Goal: Task Accomplishment & Management: Use online tool/utility

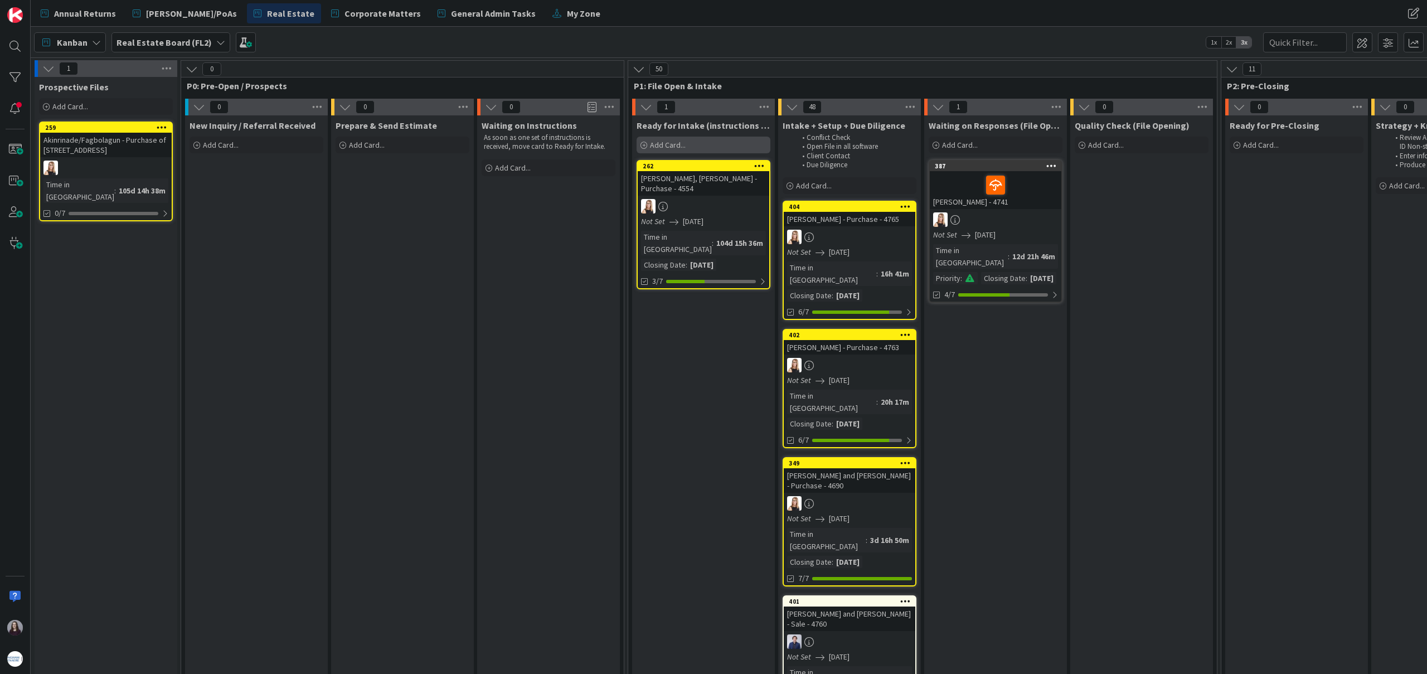
click at [694, 145] on div "Add Card..." at bounding box center [704, 145] width 134 height 17
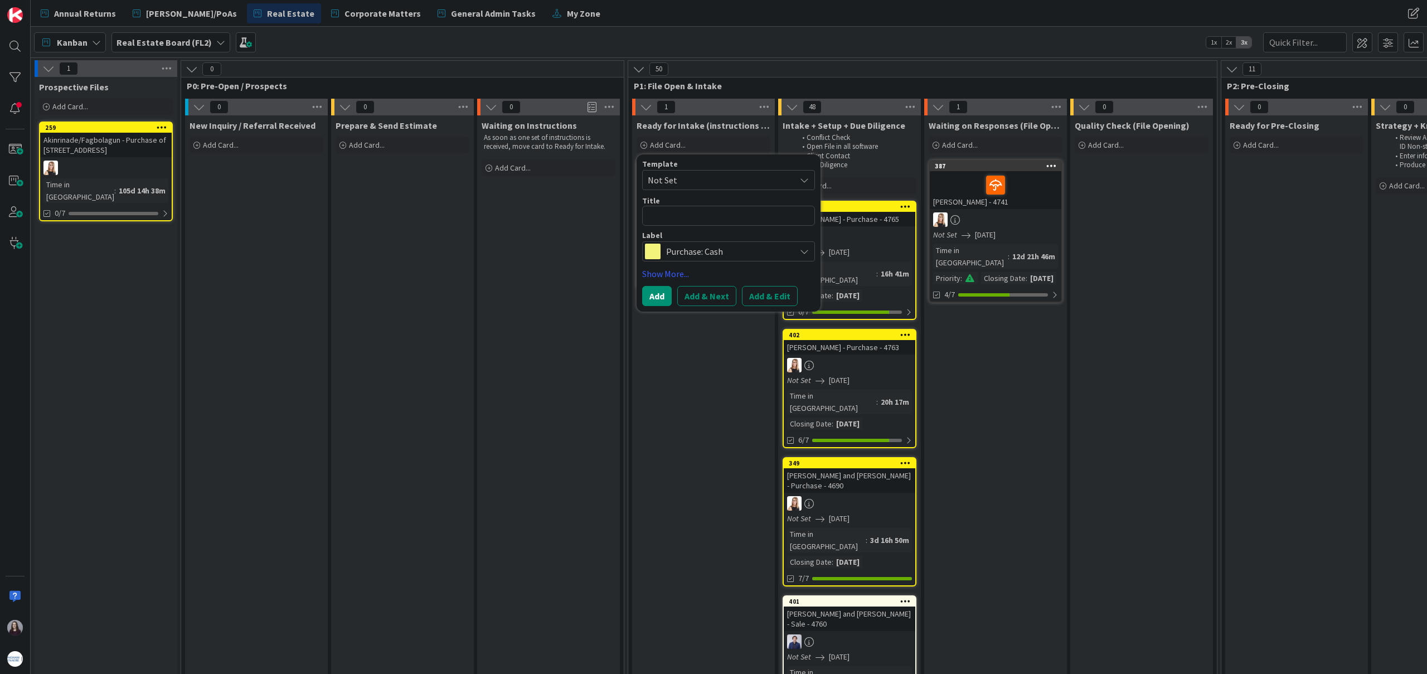
click at [714, 176] on span "Not Set" at bounding box center [717, 180] width 139 height 14
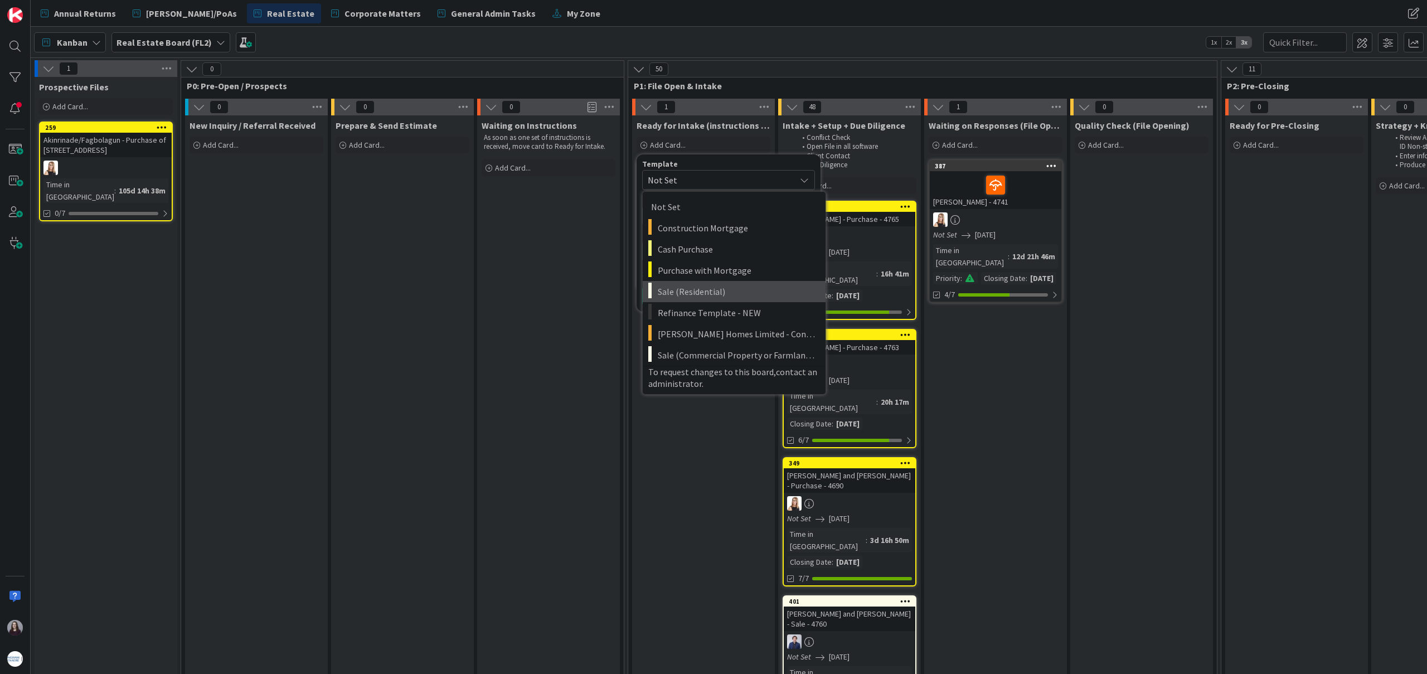
click at [714, 290] on span "Sale (Residential)" at bounding box center [737, 291] width 159 height 14
type textarea "x"
type textarea "Sale (Residential)"
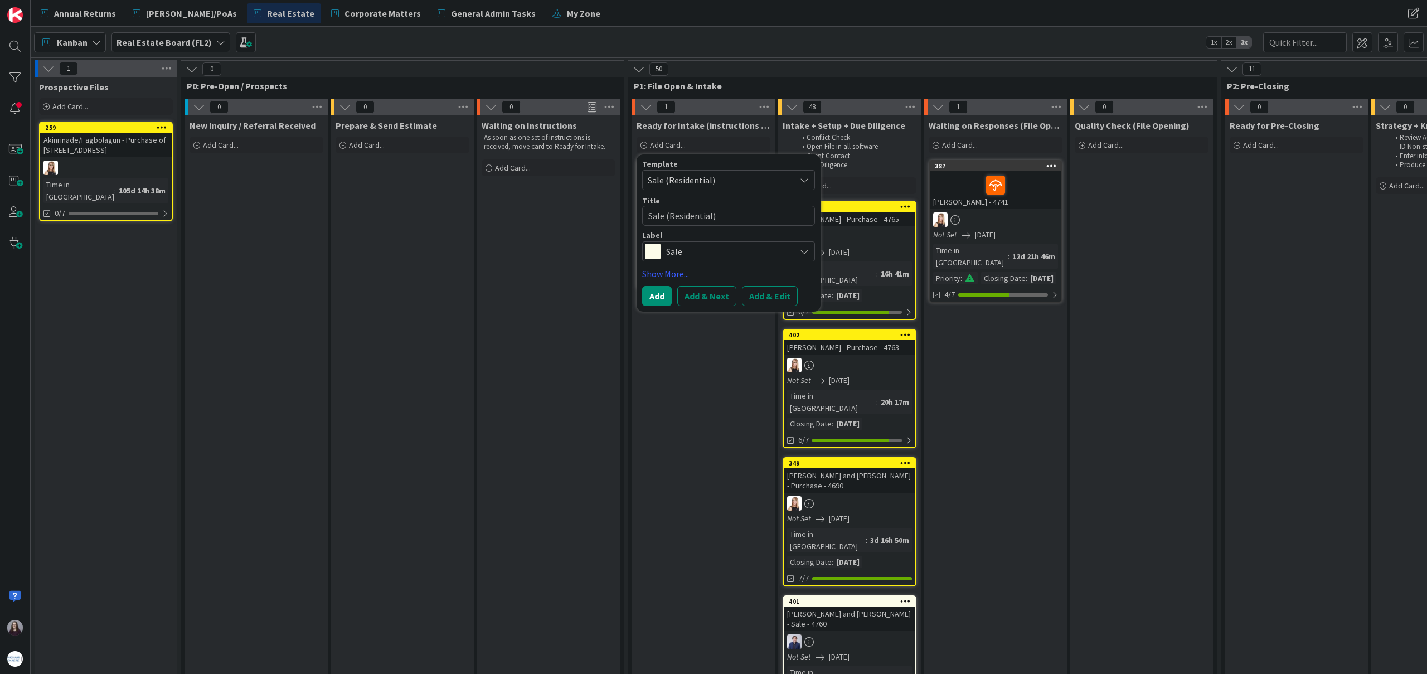
click at [756, 292] on button "Add & Edit" at bounding box center [770, 296] width 56 height 20
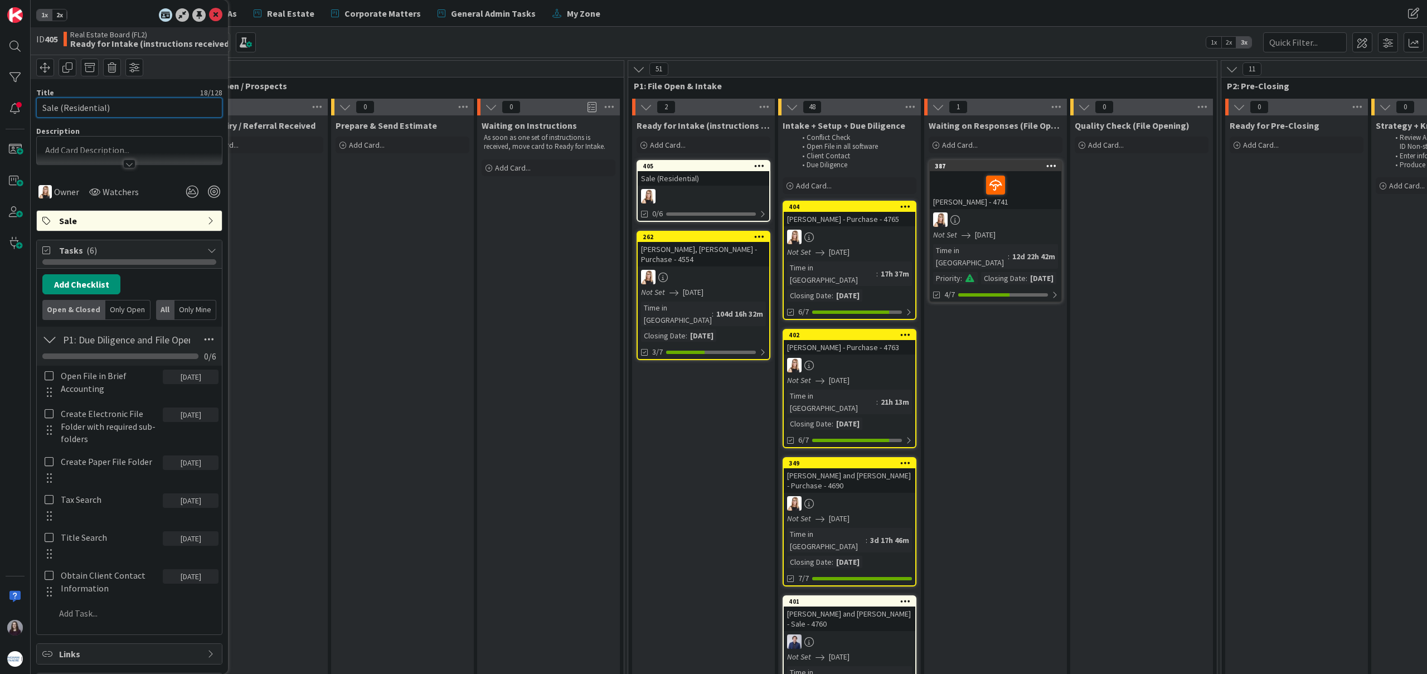
drag, startPoint x: 122, startPoint y: 107, endPoint x: 3, endPoint y: 101, distance: 118.9
click at [4, 101] on div "1x 2x ID 405 Real Estate Board (FL2) Ready for Intake (instructions received) T…" at bounding box center [15, 337] width 31 height 674
type input "C.D. Palazzo Homes - Sale - 4767"
click at [173, 145] on p at bounding box center [129, 150] width 174 height 13
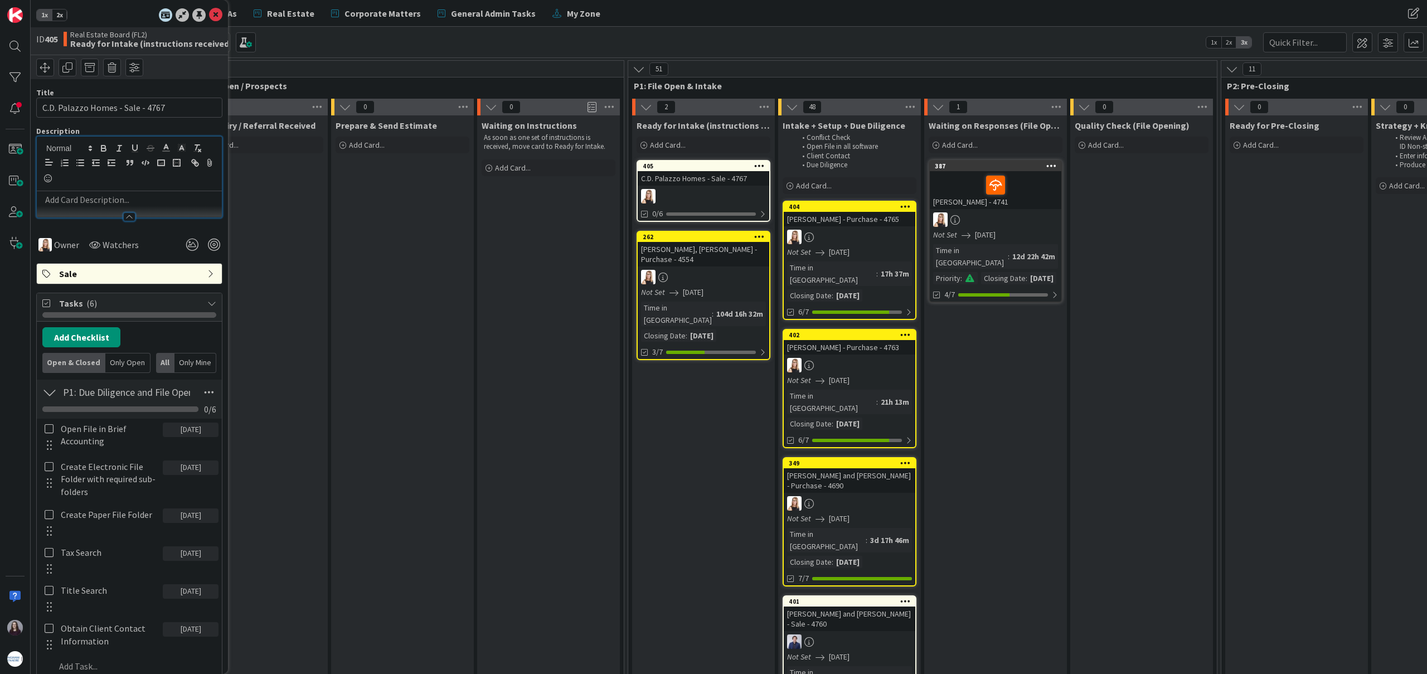
click at [158, 196] on p at bounding box center [129, 199] width 174 height 13
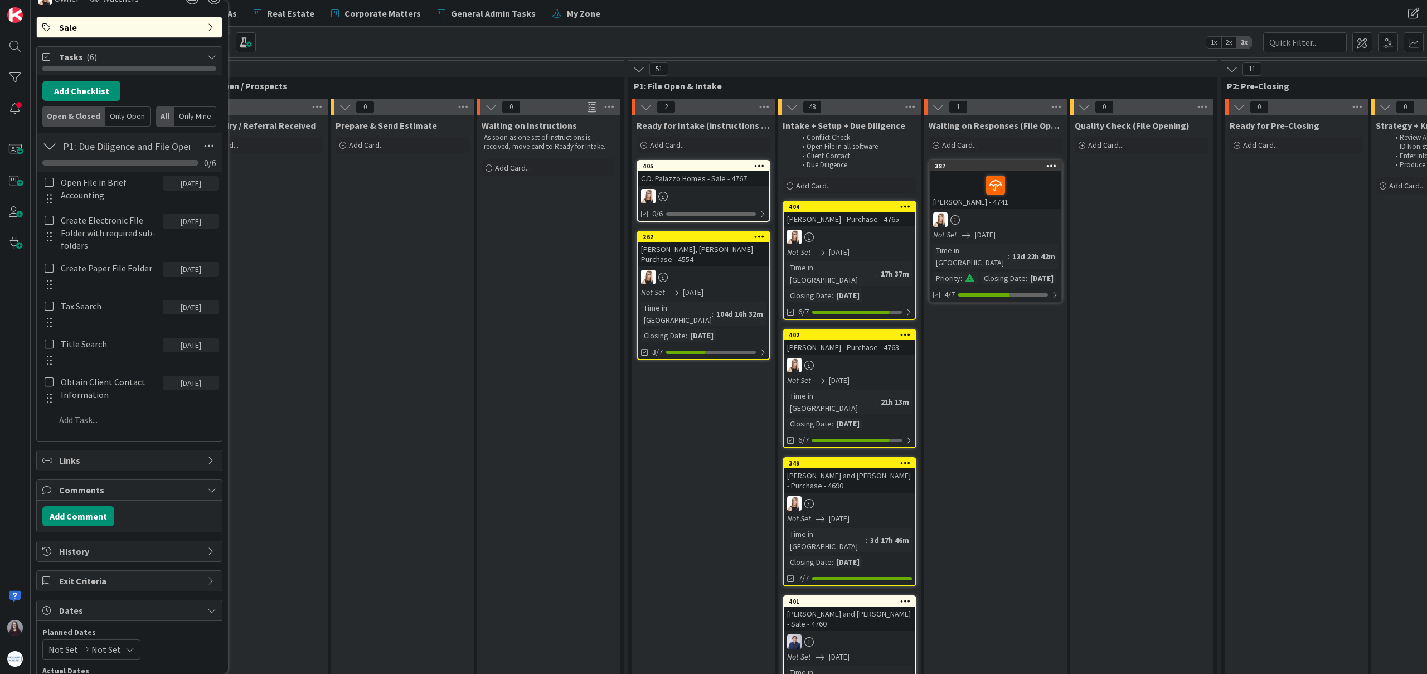
scroll to position [274, 0]
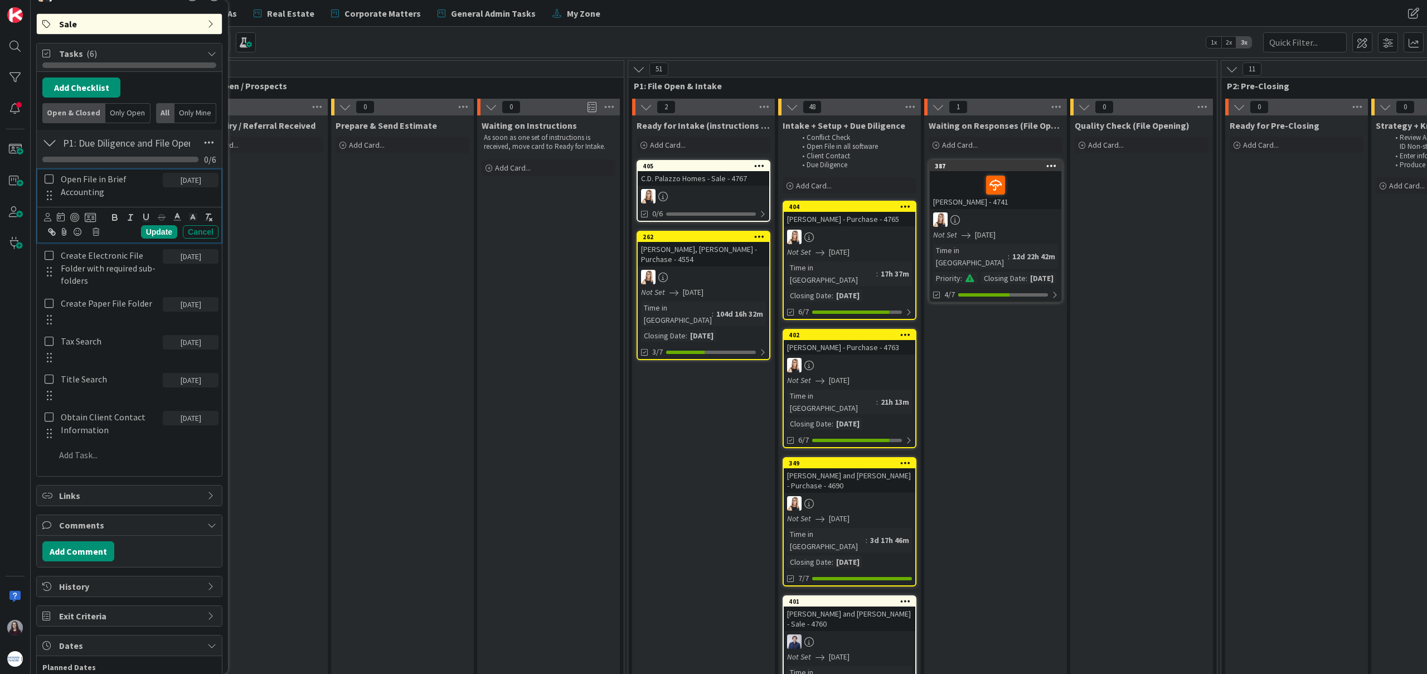
click at [48, 180] on icon at bounding box center [49, 179] width 9 height 10
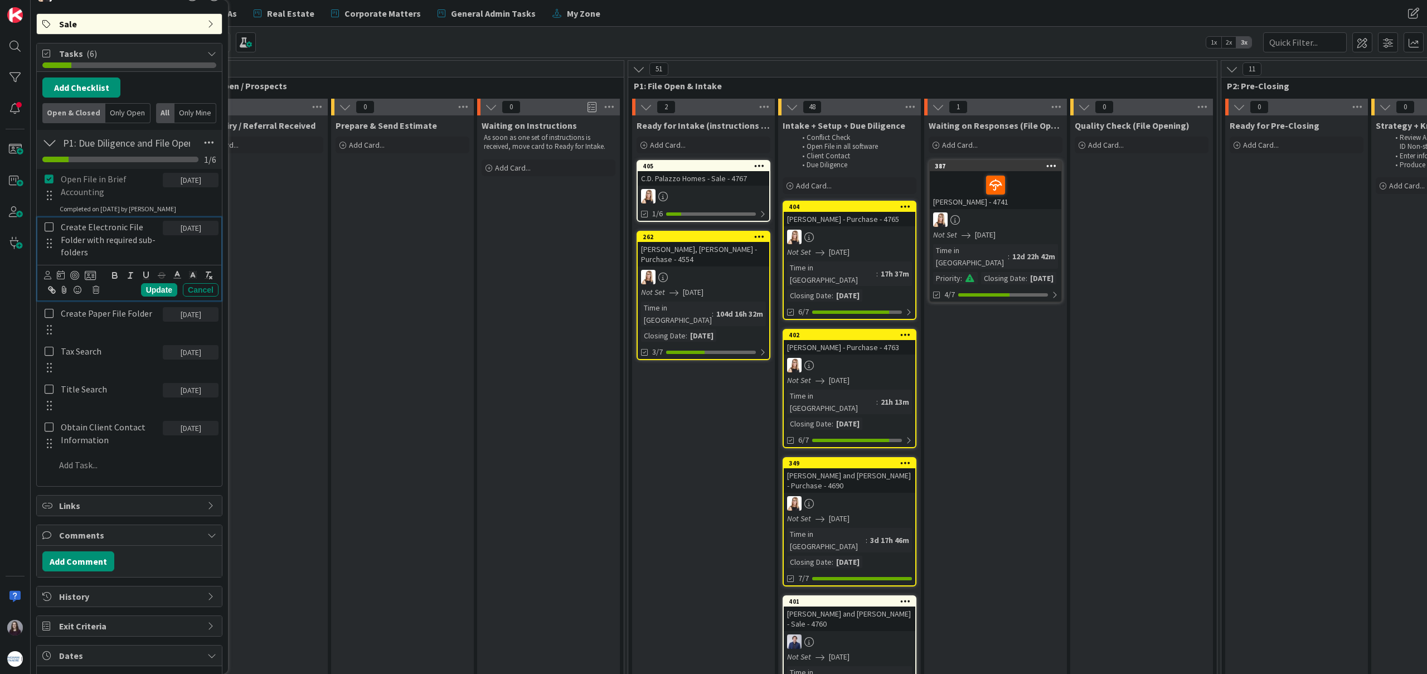
click at [48, 230] on icon at bounding box center [49, 227] width 9 height 10
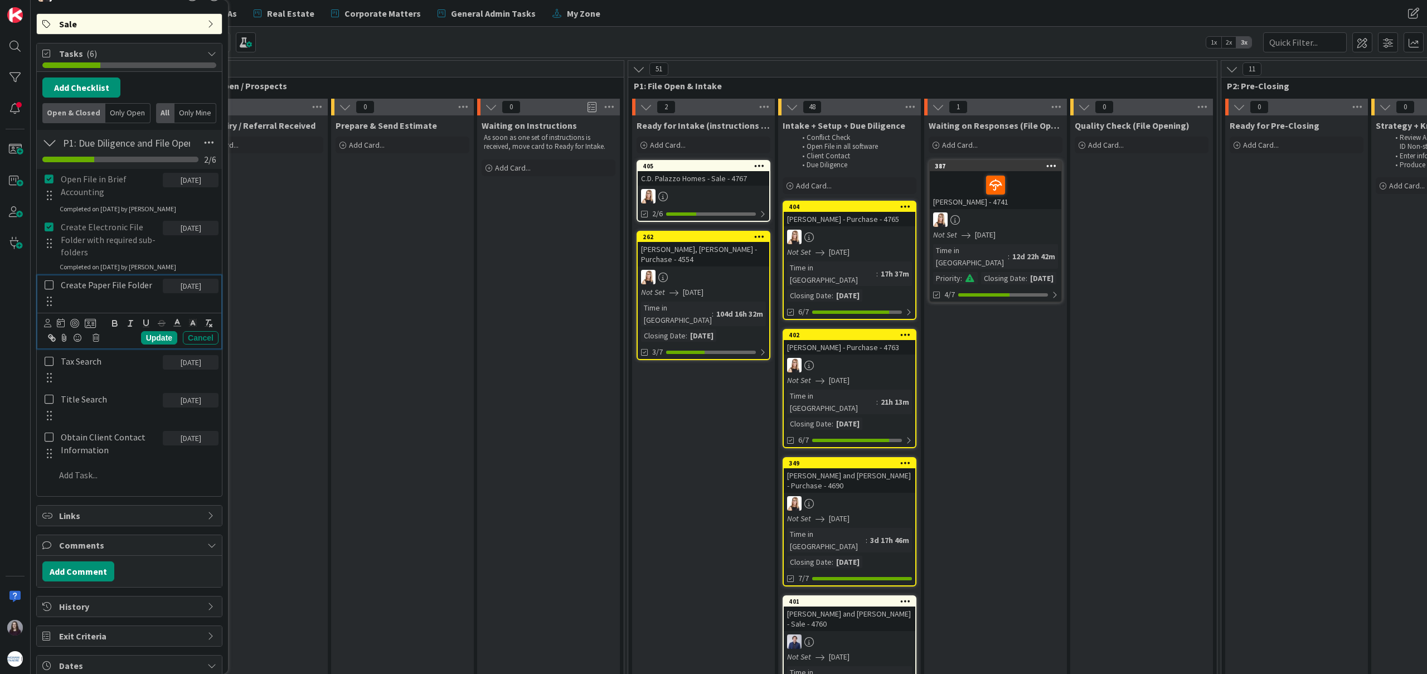
click at [49, 283] on icon at bounding box center [49, 285] width 9 height 10
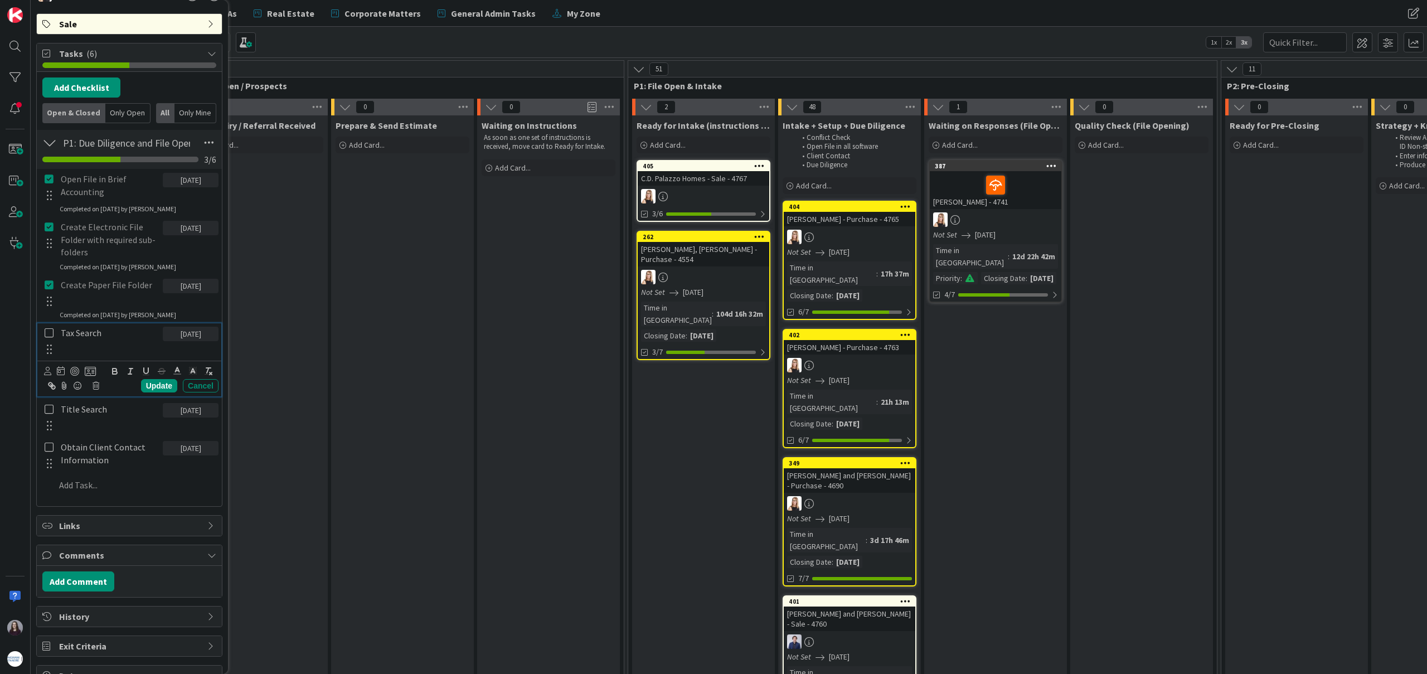
click at [50, 337] on icon at bounding box center [49, 333] width 9 height 10
click at [49, 381] on icon at bounding box center [49, 381] width 9 height 10
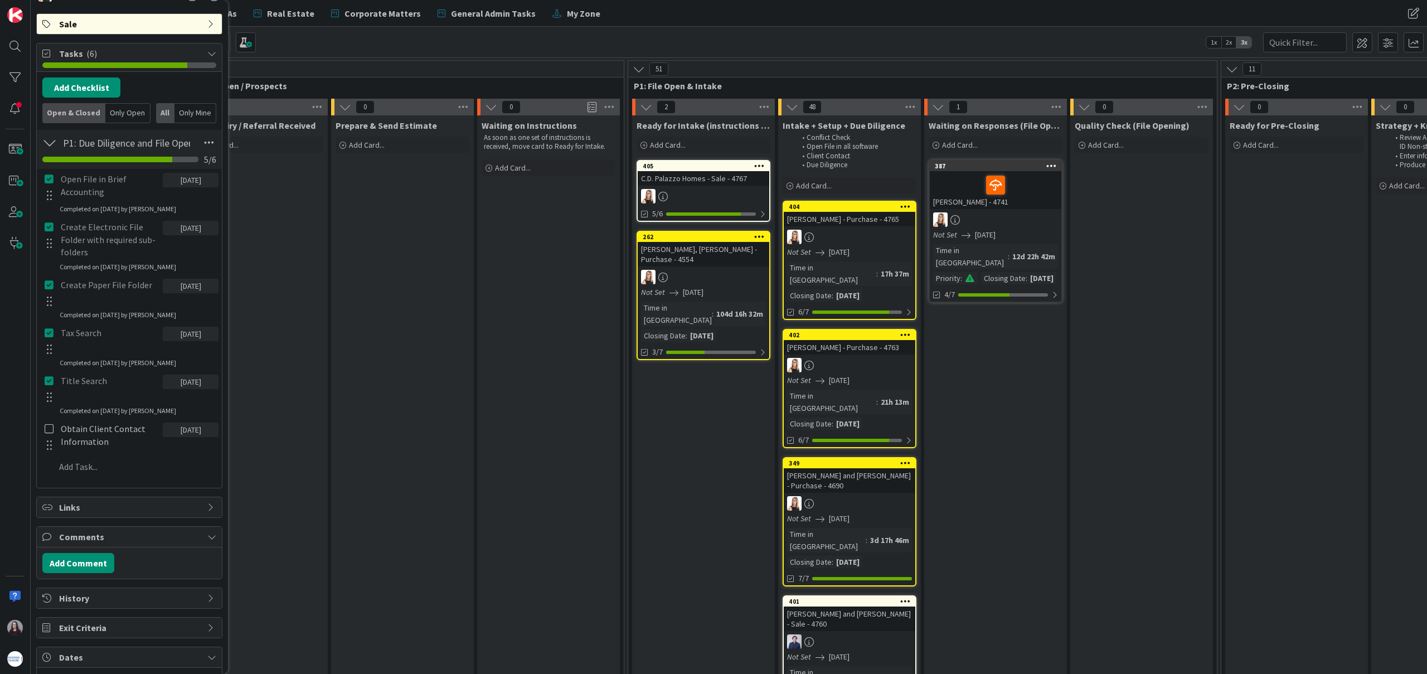
click at [51, 435] on div at bounding box center [49, 436] width 14 height 35
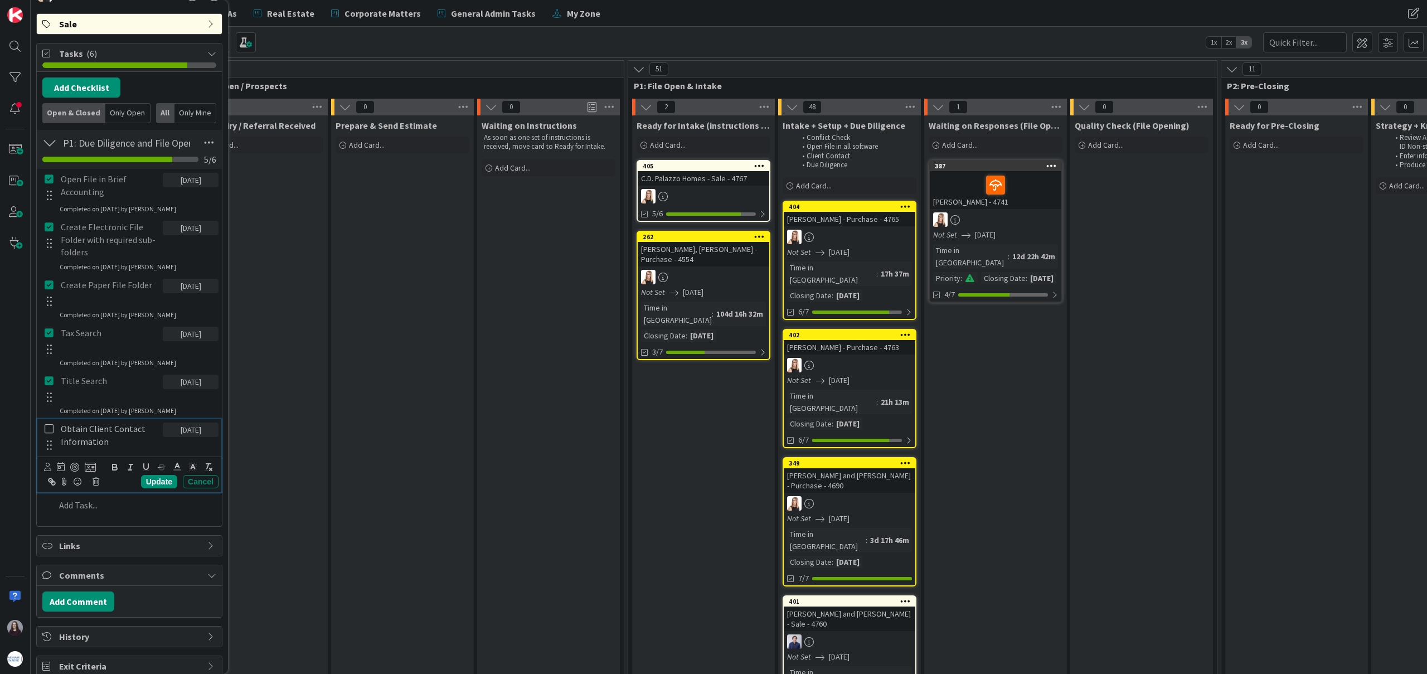
click at [48, 431] on icon at bounding box center [49, 429] width 9 height 10
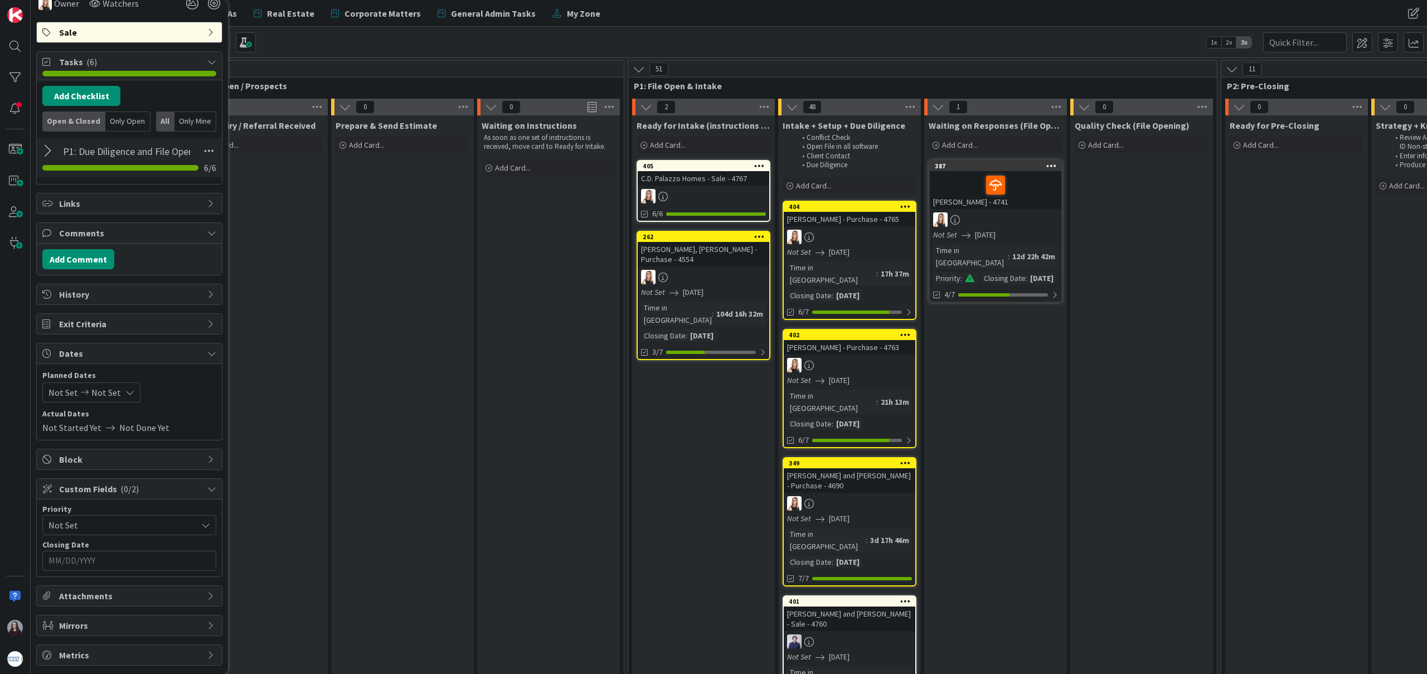
click at [125, 390] on icon at bounding box center [129, 392] width 9 height 9
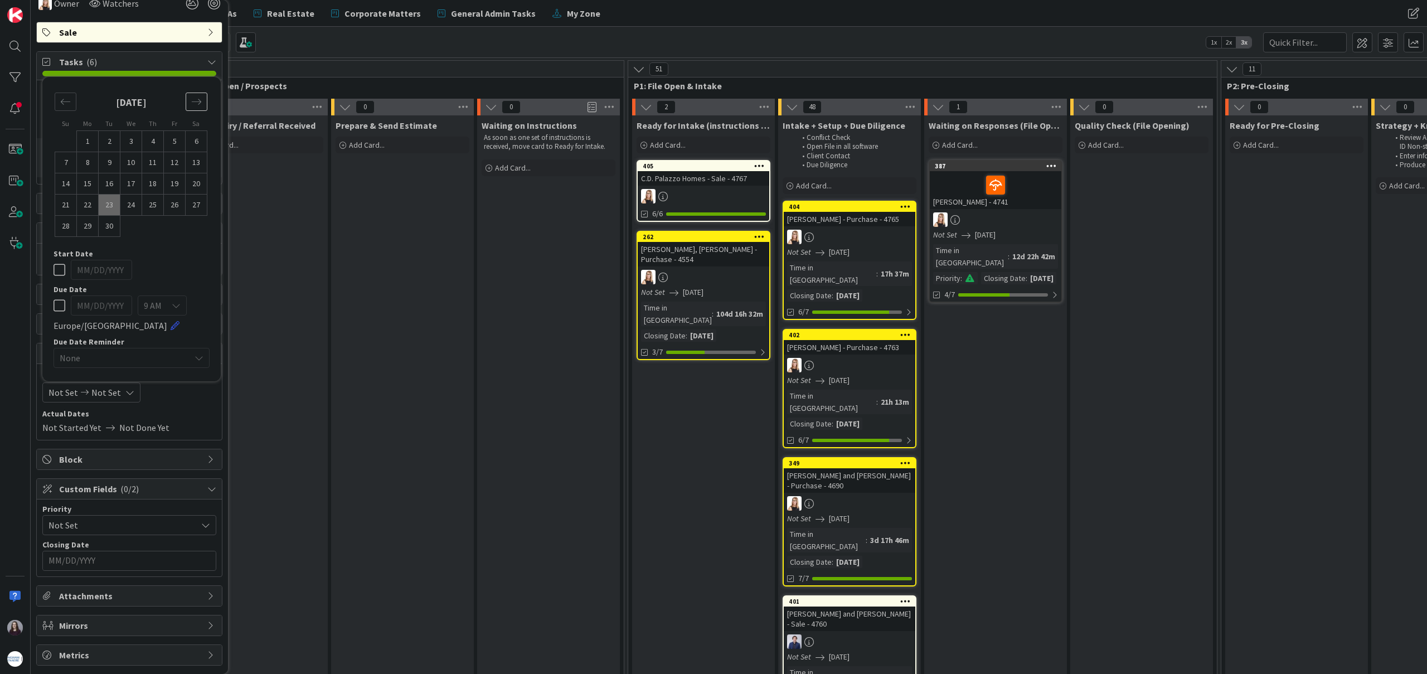
click at [188, 103] on div "Move forward to switch to the next month." at bounding box center [197, 102] width 22 height 18
click at [137, 140] on td "1" at bounding box center [131, 141] width 22 height 21
type input "[DATE]"
click at [134, 140] on td "1" at bounding box center [131, 141] width 22 height 21
type input "[DATE]"
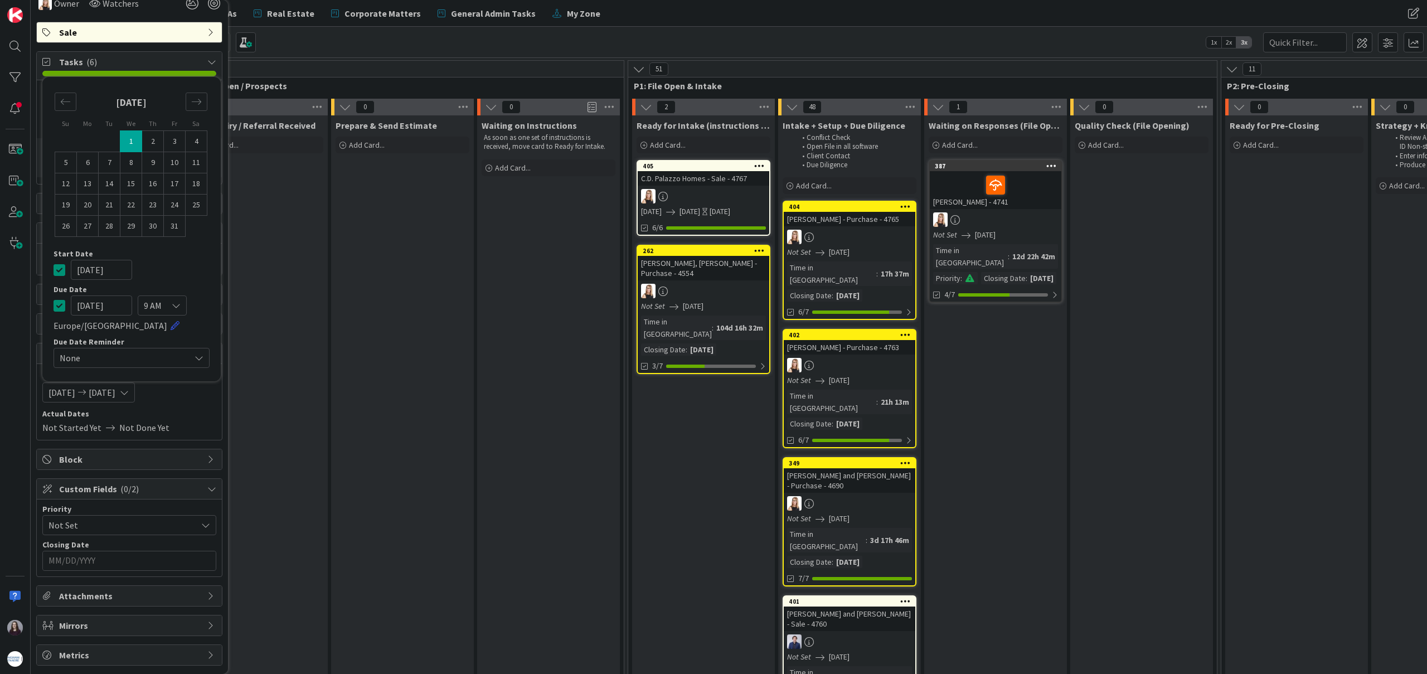
click at [60, 275] on icon at bounding box center [60, 269] width 12 height 13
click at [138, 556] on input "MM/DD/YYYY" at bounding box center [129, 560] width 162 height 19
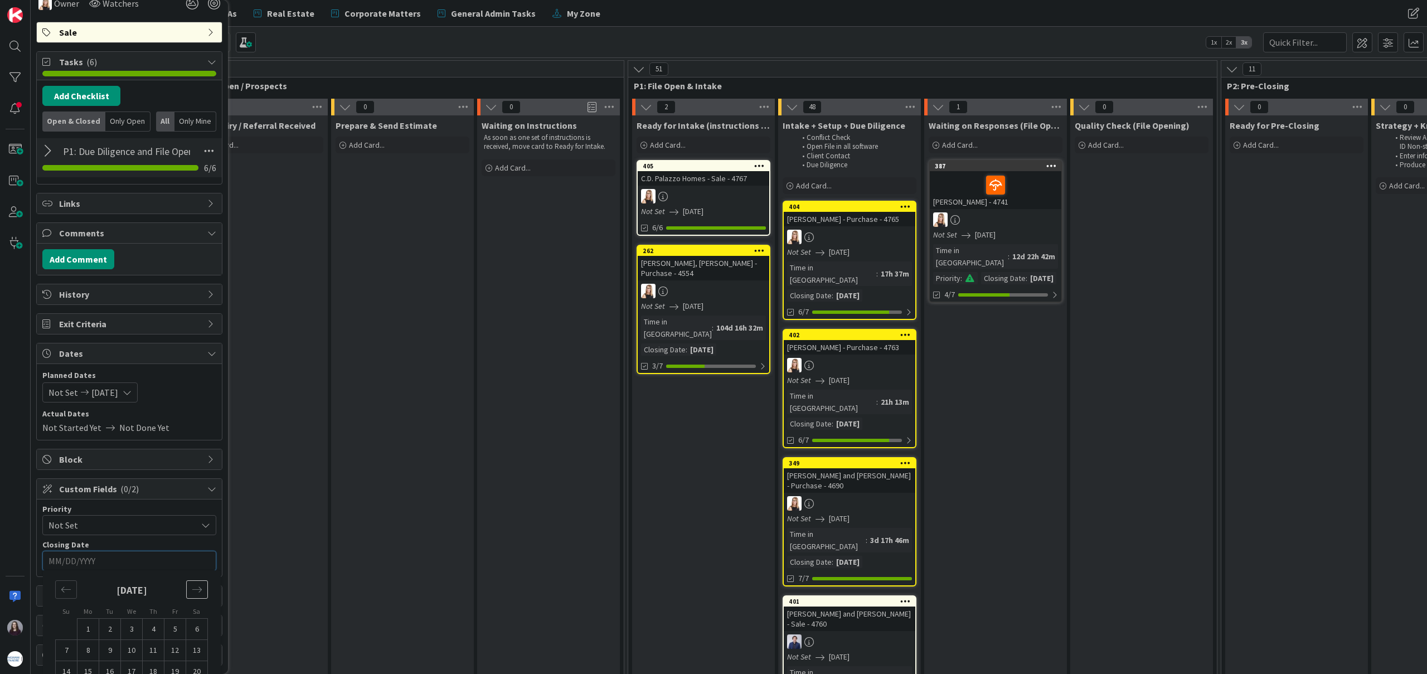
click at [197, 594] on icon "Move forward to switch to the next month." at bounding box center [197, 589] width 11 height 11
click at [130, 627] on td "1" at bounding box center [132, 629] width 22 height 21
type input "[DATE]"
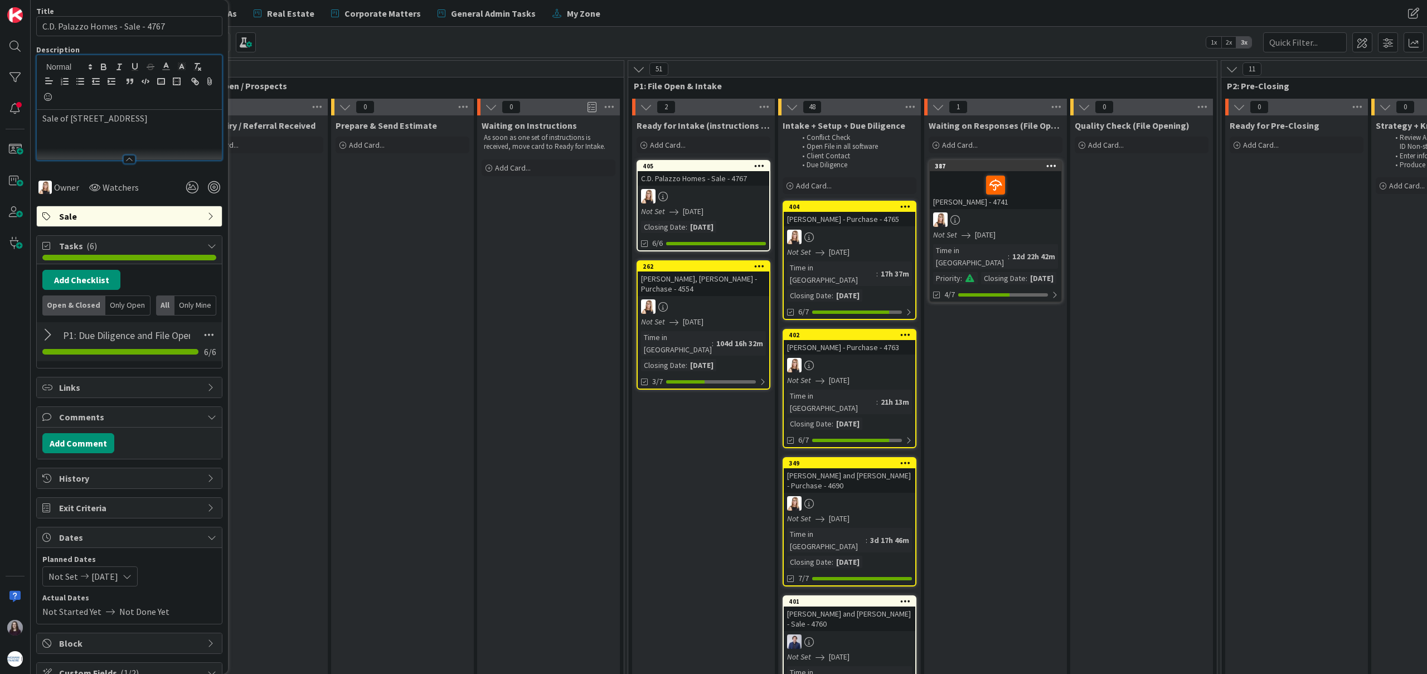
scroll to position [0, 0]
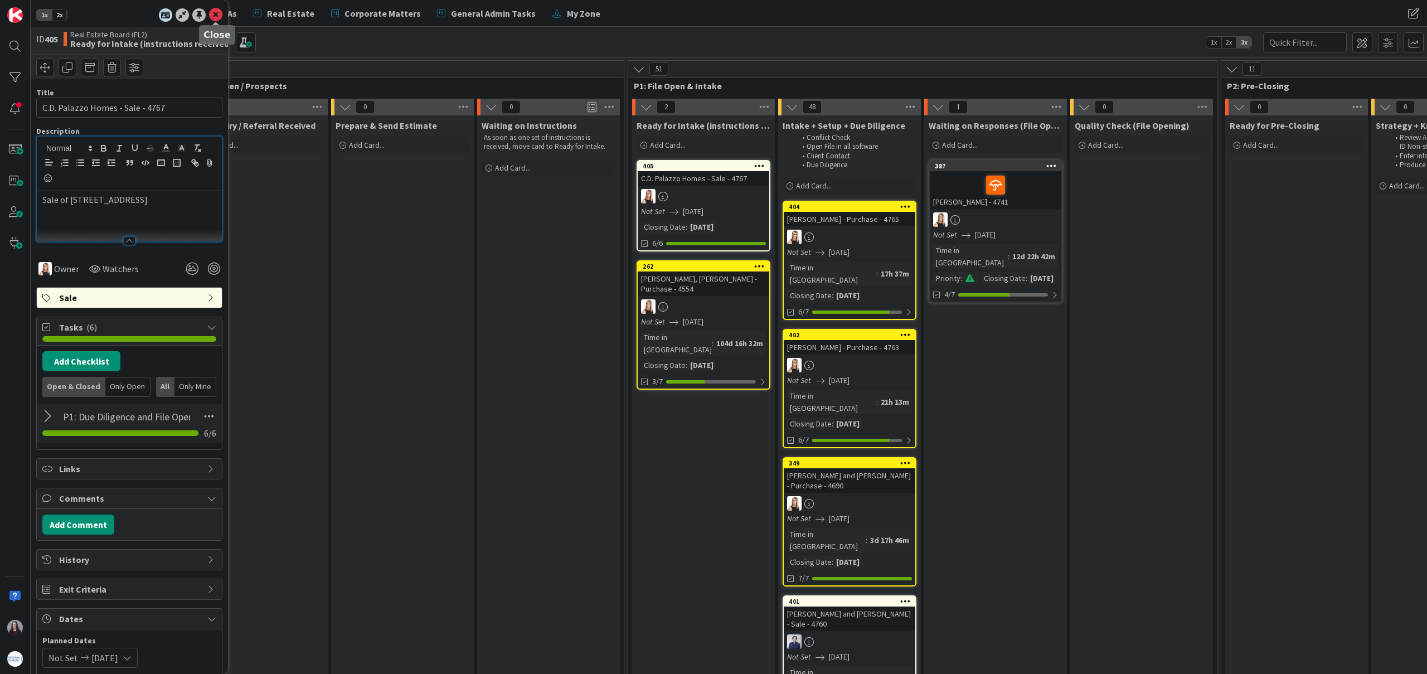
click at [212, 13] on icon at bounding box center [215, 14] width 13 height 13
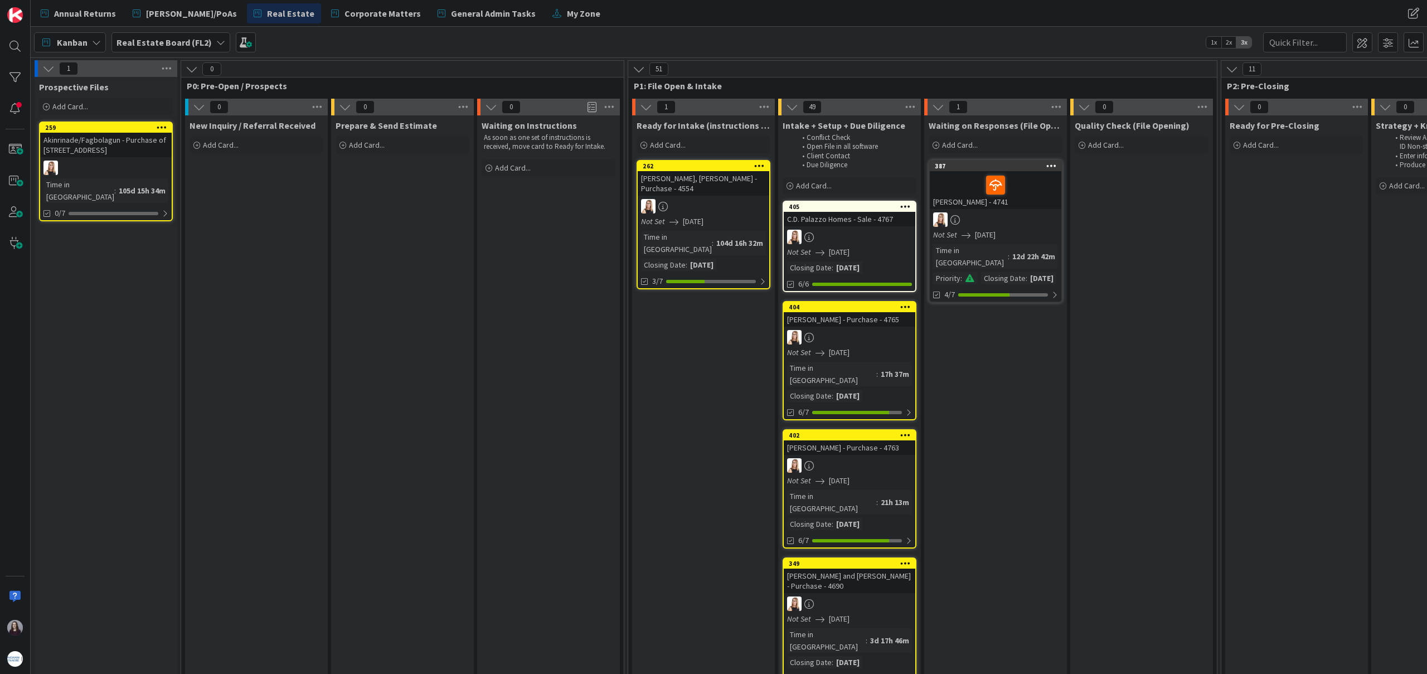
drag, startPoint x: 667, startPoint y: 164, endPoint x: 857, endPoint y: 0, distance: 250.9
click at [567, 7] on span "My Zone" at bounding box center [583, 13] width 33 height 13
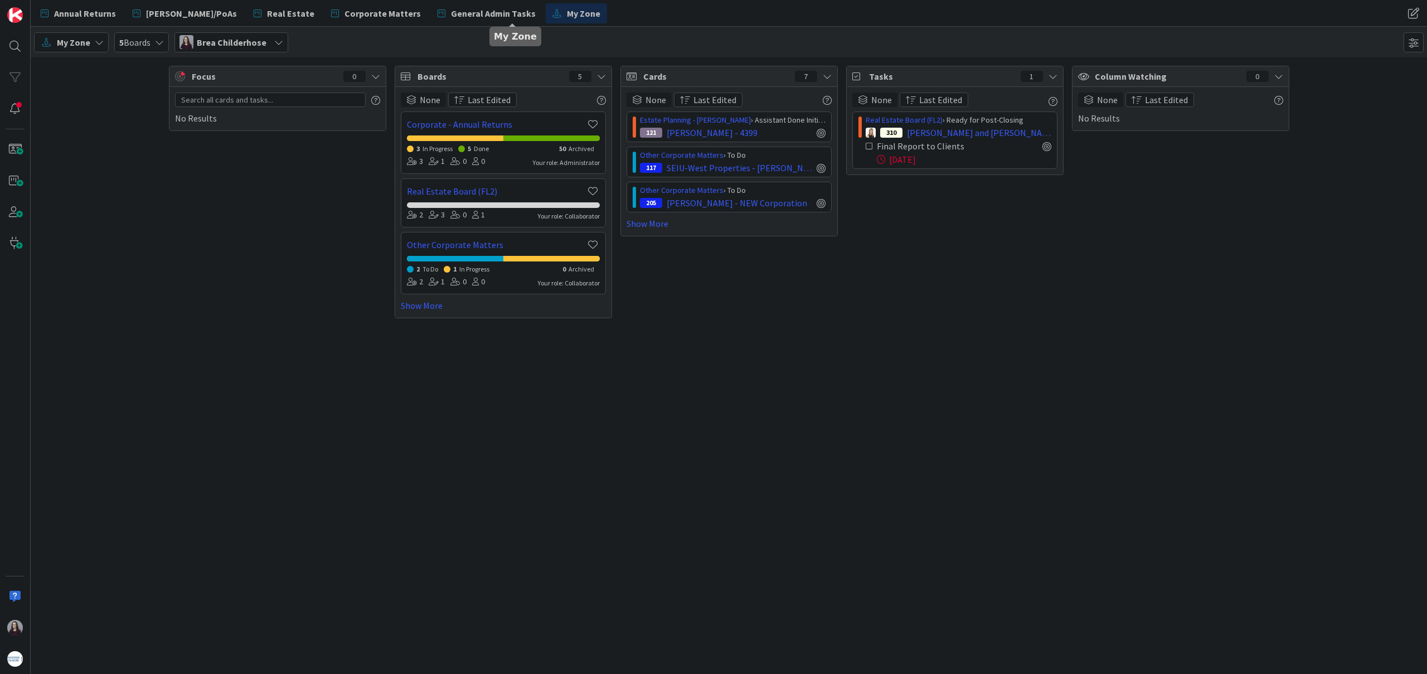
click at [870, 148] on icon at bounding box center [870, 146] width 8 height 8
click at [267, 14] on span "Real Estate" at bounding box center [290, 13] width 47 height 13
